Goal: Obtain resource: Obtain resource

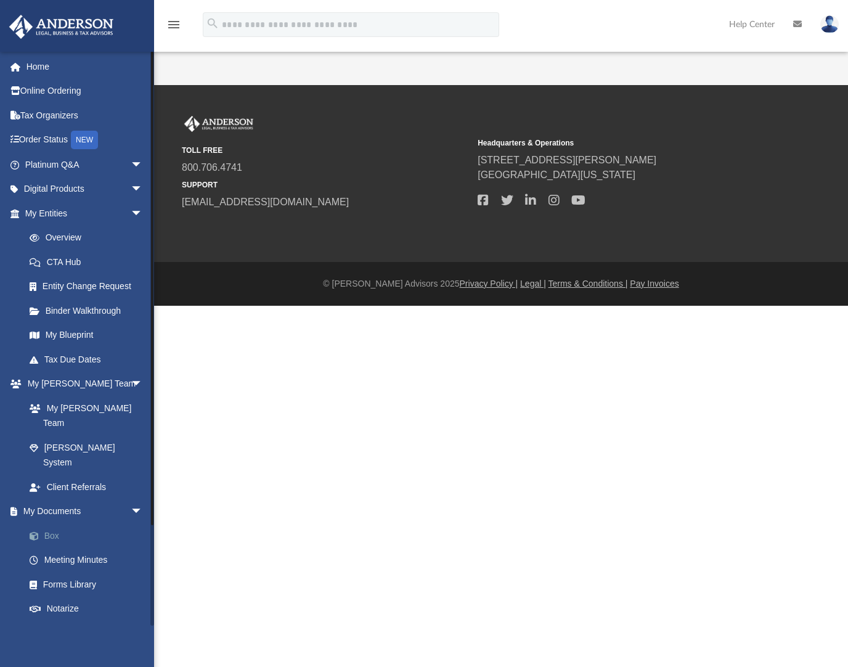
click at [88, 350] on link "Box" at bounding box center [89, 535] width 144 height 25
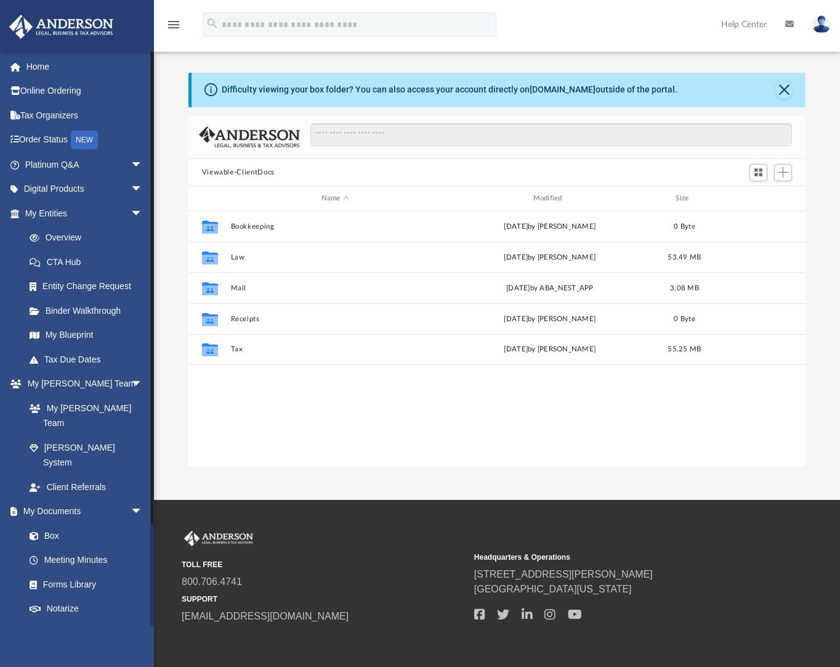
scroll to position [272, 611]
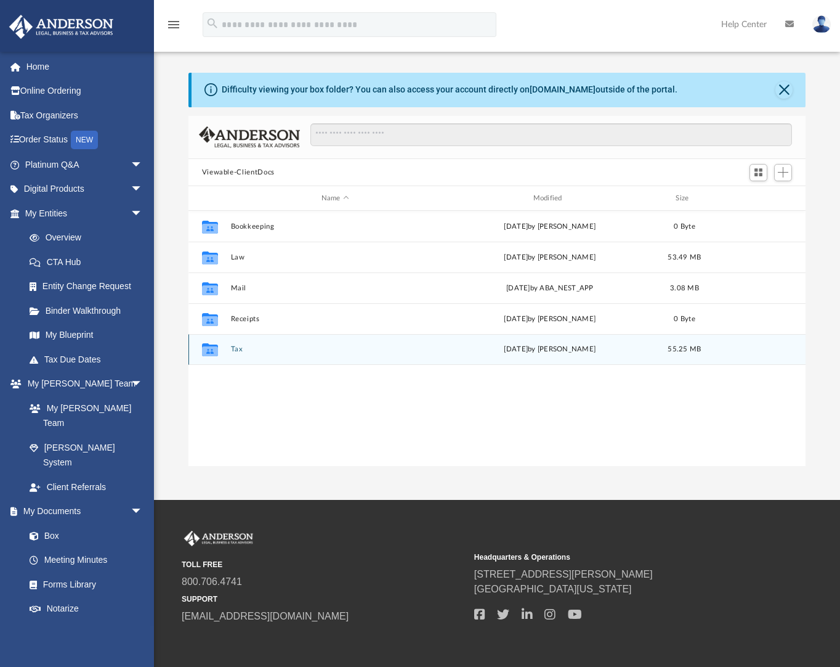
click at [233, 348] on button "Tax" at bounding box center [334, 349] width 209 height 8
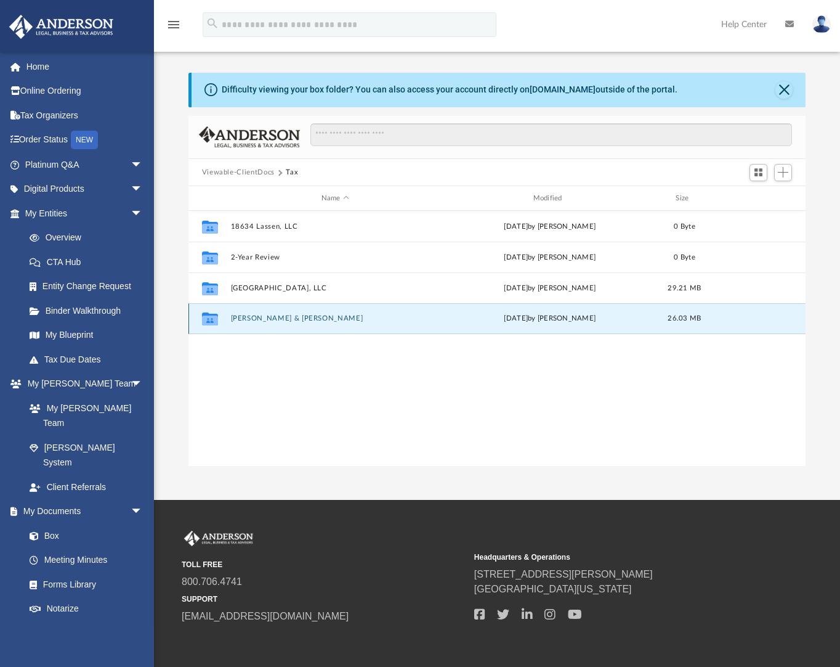
click at [270, 321] on button "[PERSON_NAME] & [PERSON_NAME]" at bounding box center [334, 318] width 209 height 8
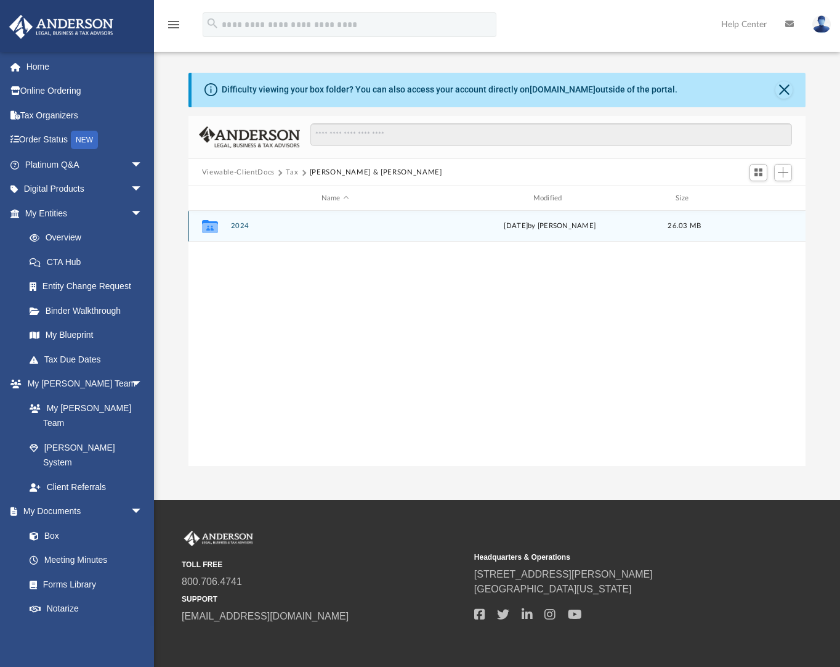
click at [240, 230] on div "Collaborated Folder 2024 [DATE] by [PERSON_NAME] 26.03 MB" at bounding box center [498, 226] width 618 height 31
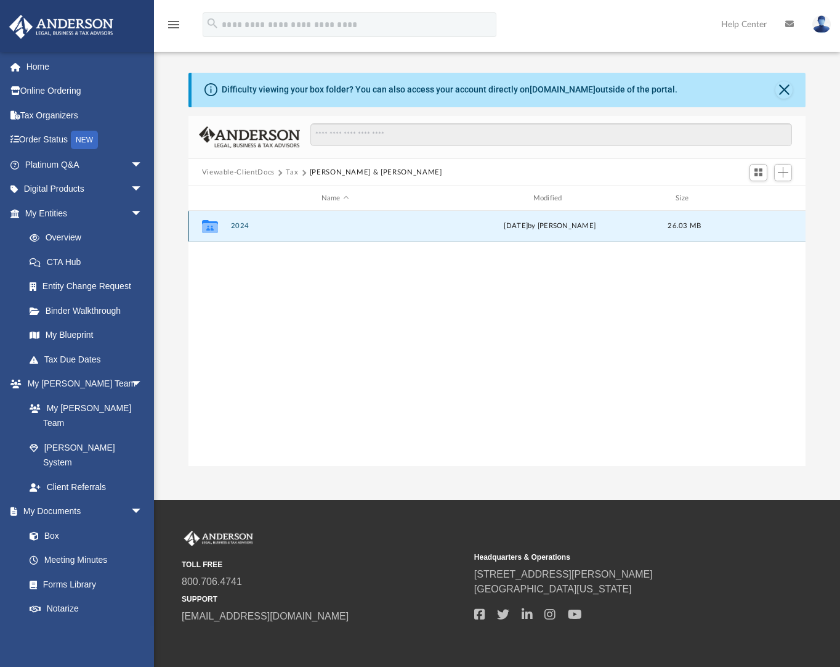
click at [240, 227] on button "2024" at bounding box center [334, 226] width 209 height 8
click at [262, 224] on button "Digital Tax Organizer" at bounding box center [334, 226] width 209 height 8
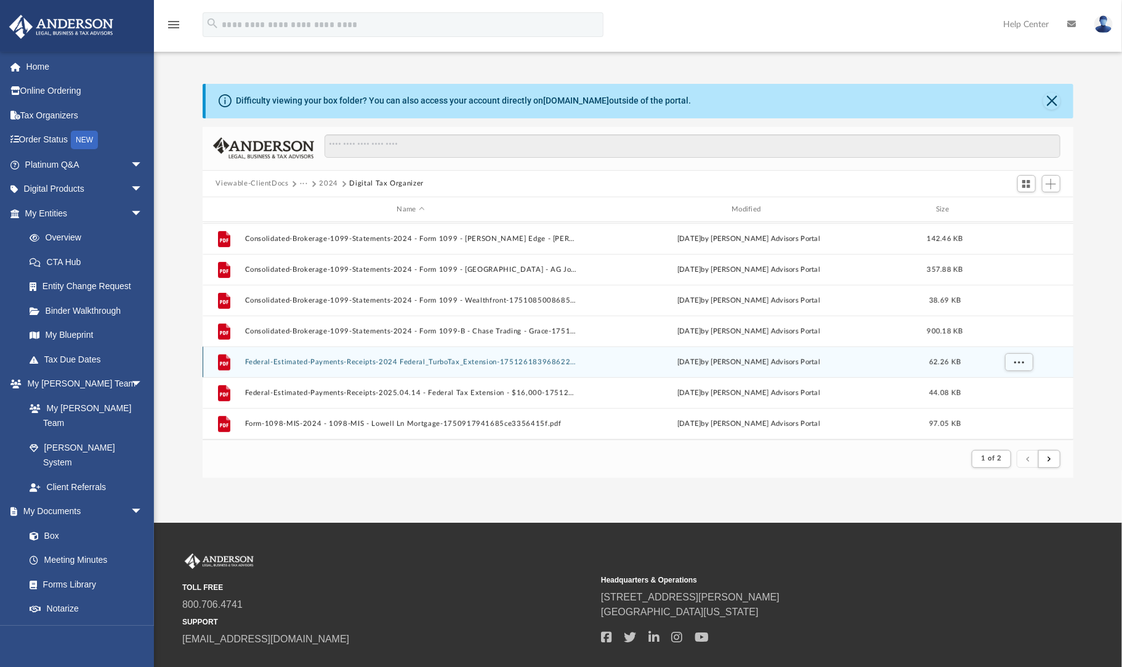
scroll to position [392, 0]
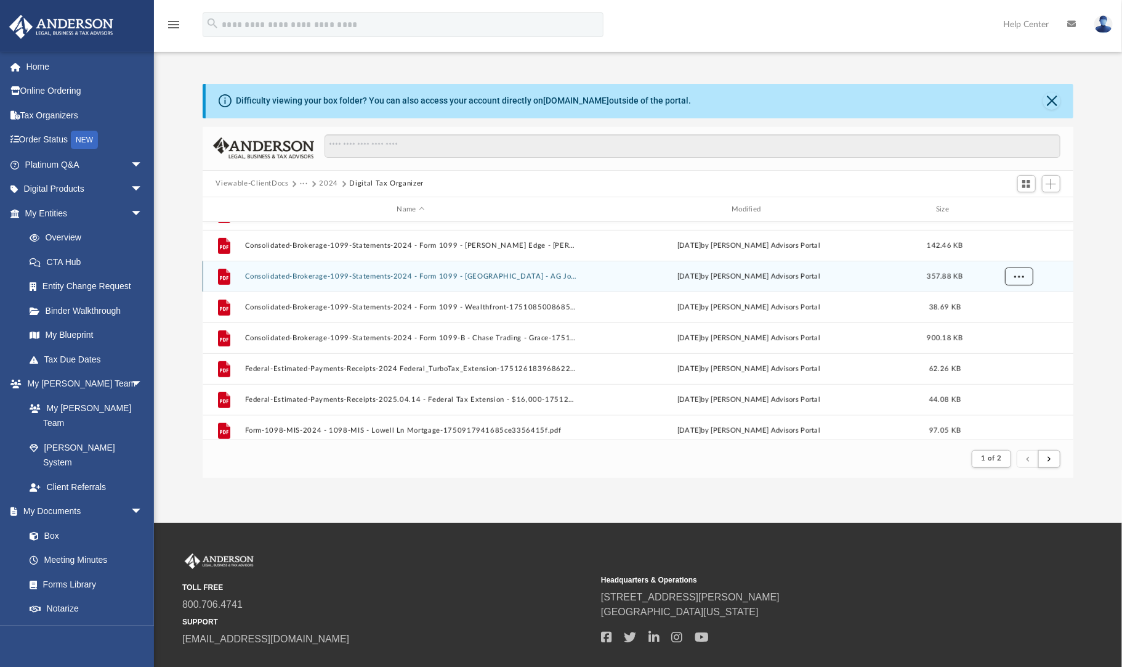
click at [296, 271] on button "More options" at bounding box center [1019, 276] width 28 height 18
